Goal: Navigation & Orientation: Understand site structure

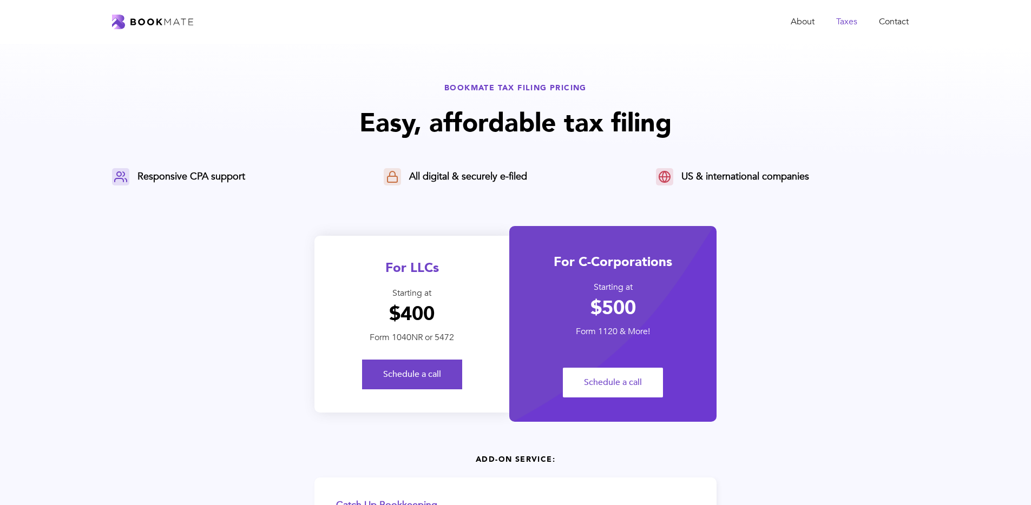
click at [848, 21] on link "Taxes" at bounding box center [846, 22] width 43 height 22
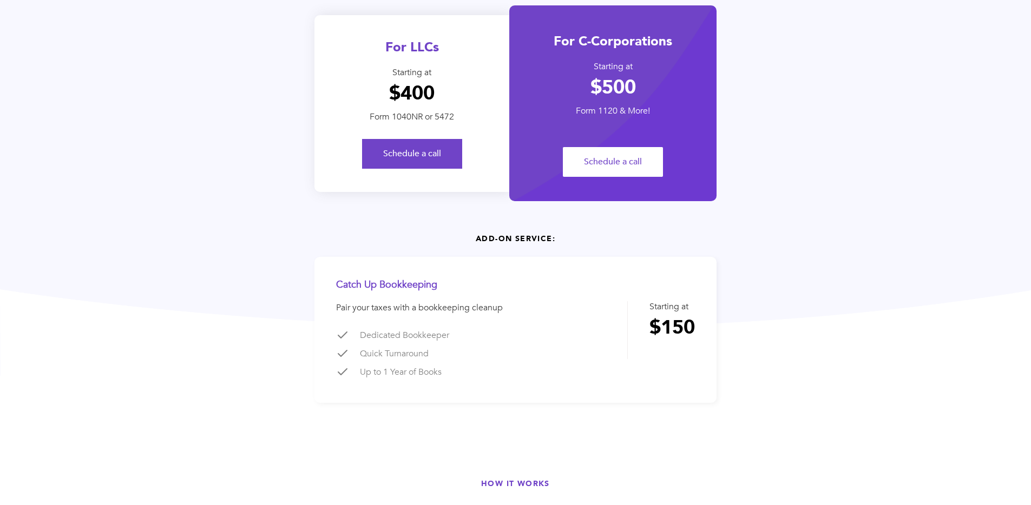
scroll to position [404, 0]
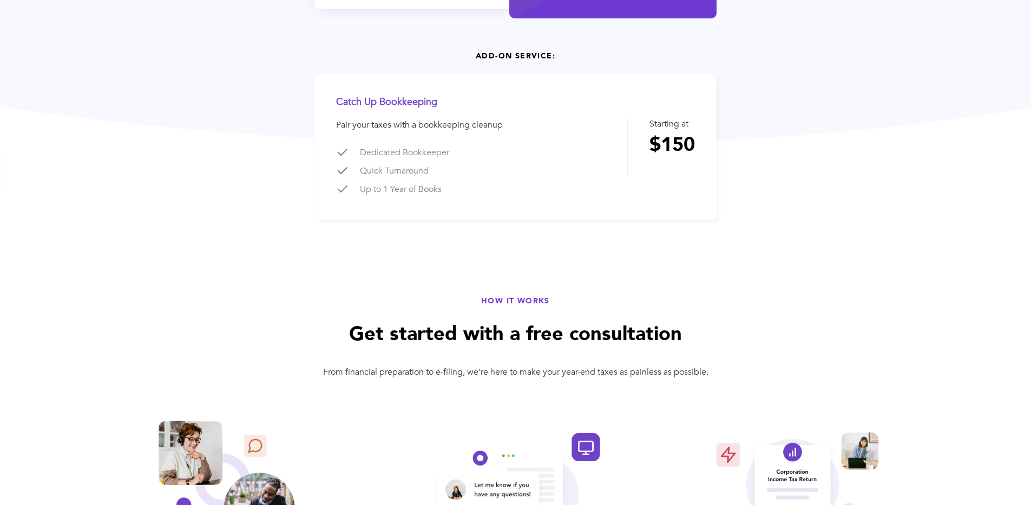
click at [521, 300] on div "HOW IT WORKS" at bounding box center [515, 301] width 807 height 10
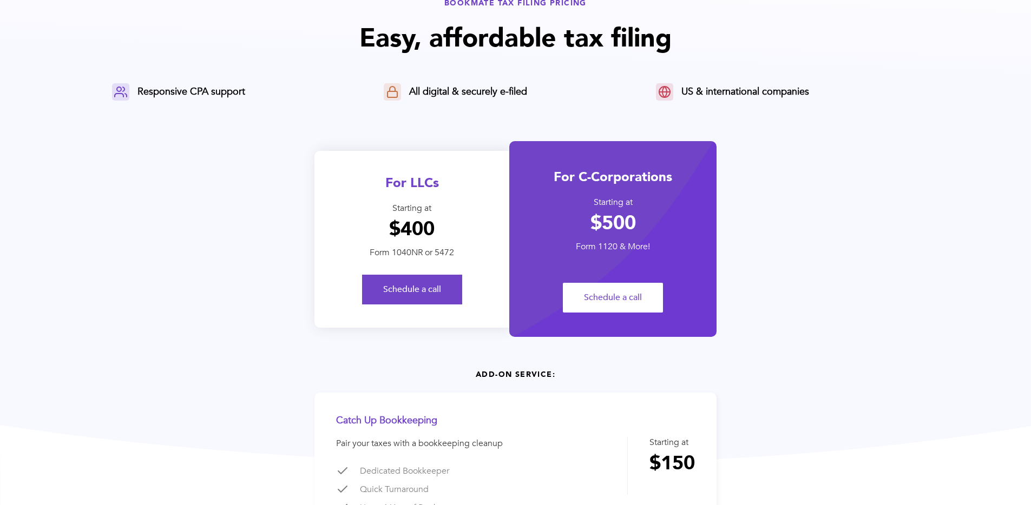
scroll to position [0, 0]
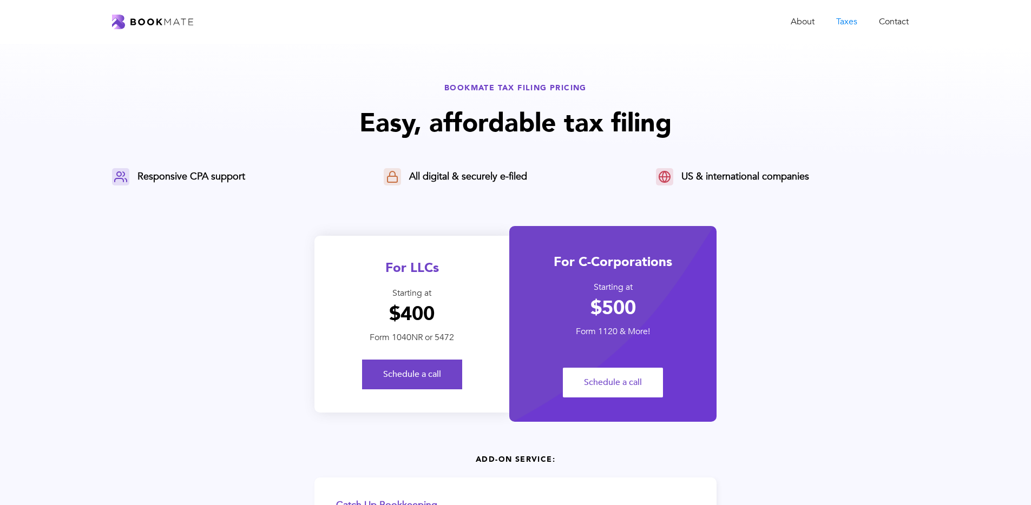
click at [154, 18] on img "home" at bounding box center [152, 22] width 81 height 15
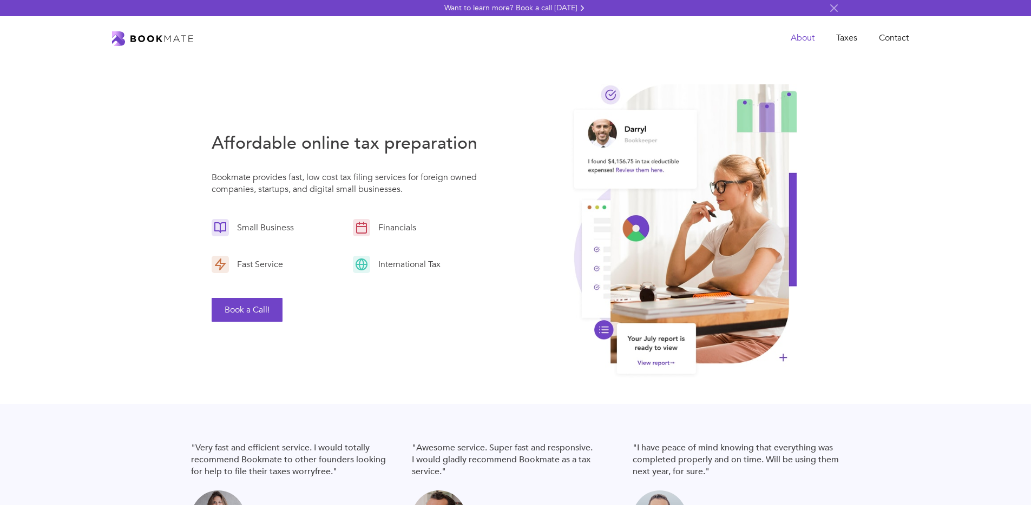
click at [801, 37] on link "About" at bounding box center [802, 38] width 45 height 22
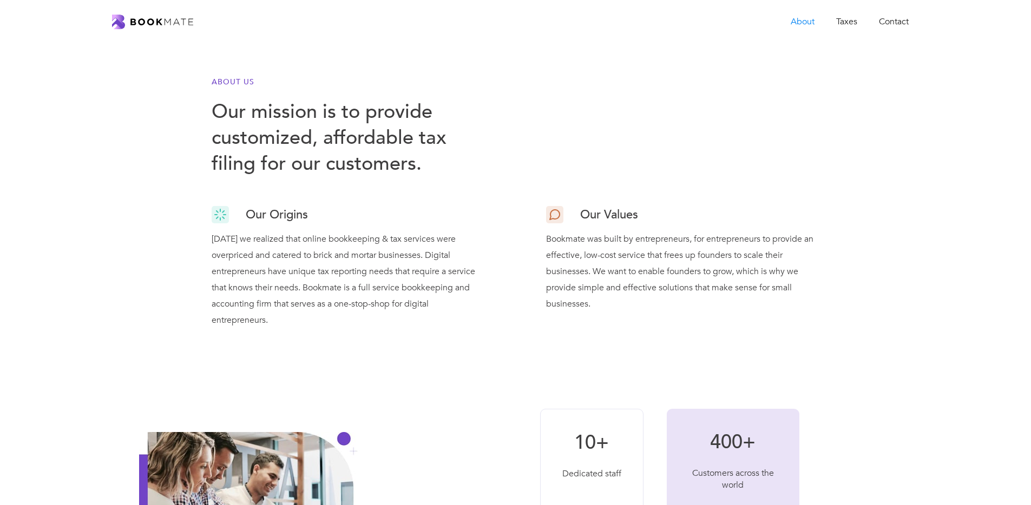
click at [171, 19] on img "home" at bounding box center [152, 22] width 81 height 15
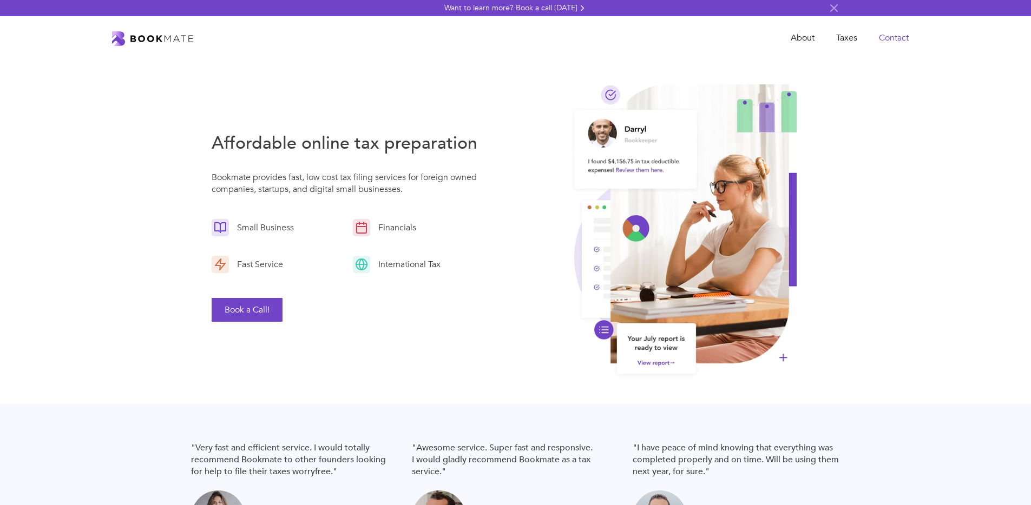
click at [892, 38] on link "Contact" at bounding box center [893, 38] width 51 height 22
